Goal: Information Seeking & Learning: Learn about a topic

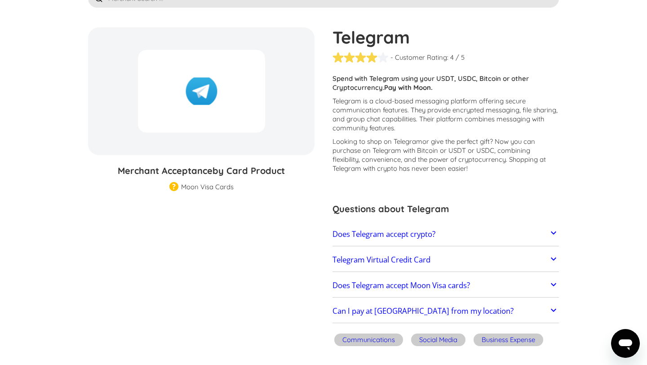
scroll to position [101, 0]
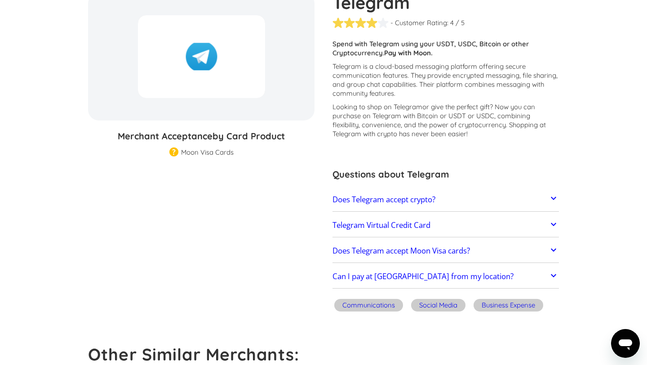
click at [199, 151] on div "Moon Visa Cards" at bounding box center [207, 152] width 53 height 9
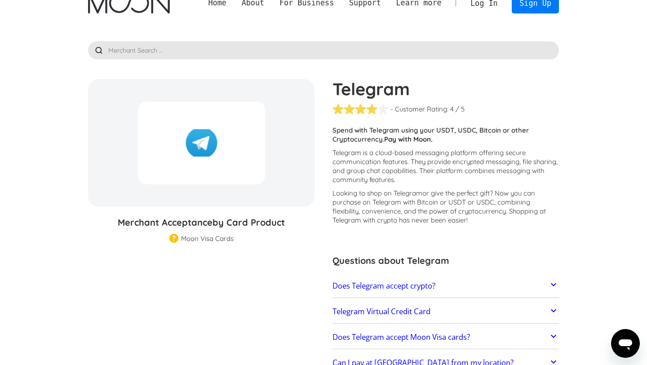
scroll to position [0, 0]
